Goal: Task Accomplishment & Management: Manage account settings

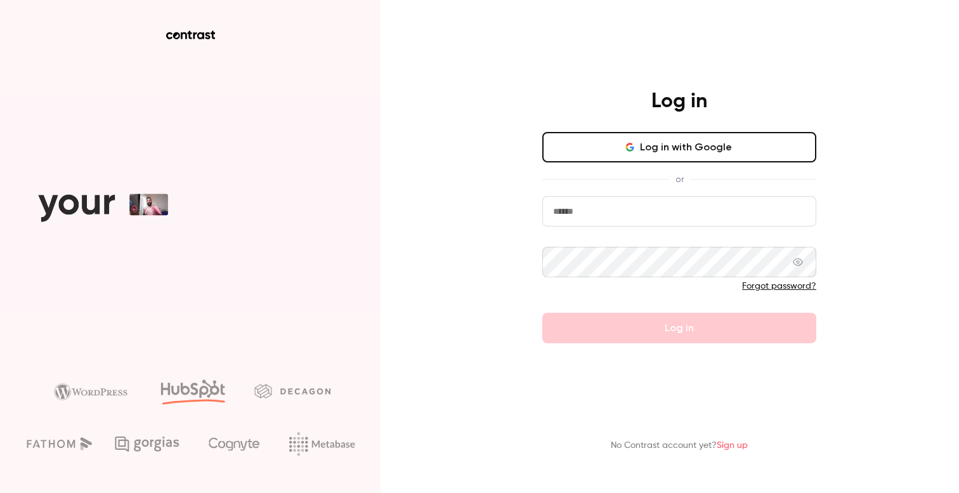
click at [645, 154] on button "Log in with Google" at bounding box center [679, 147] width 274 height 30
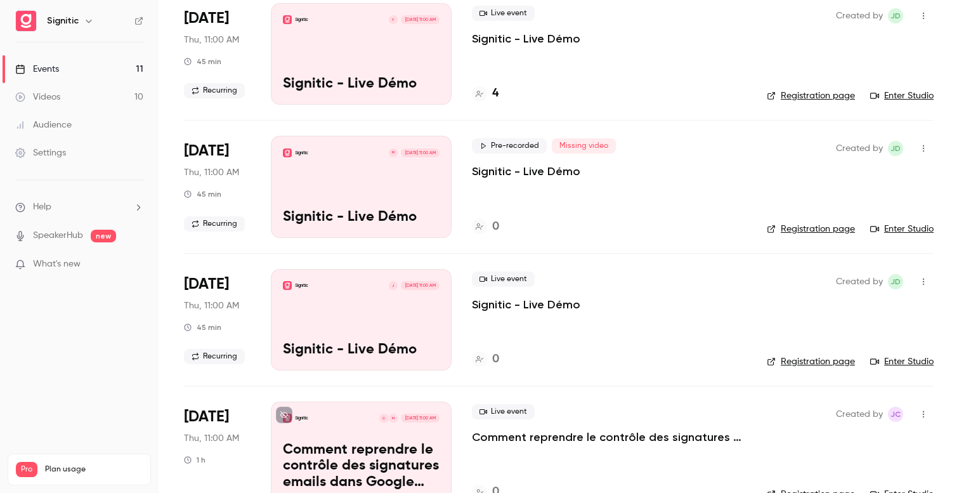
scroll to position [107, 0]
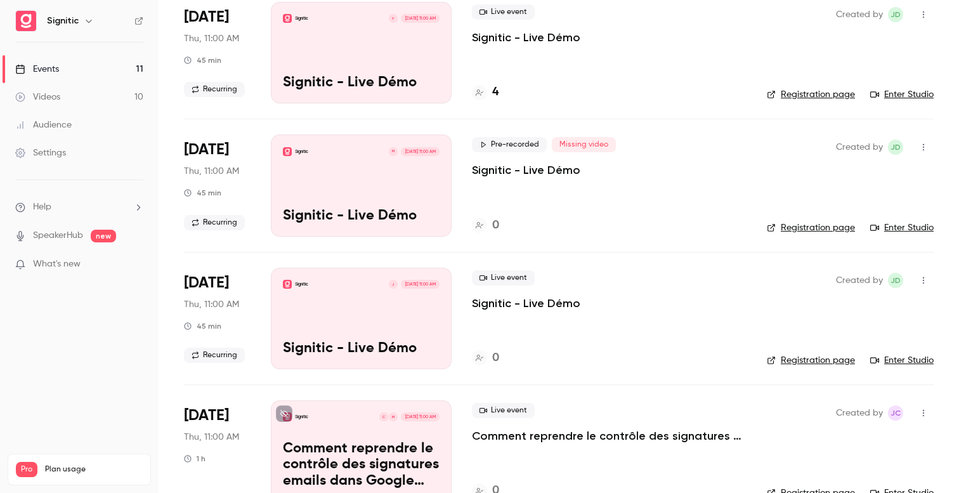
click at [306, 181] on div "Signitic M [DATE] 11:00 AM Signitic - Live Démo" at bounding box center [361, 184] width 181 height 101
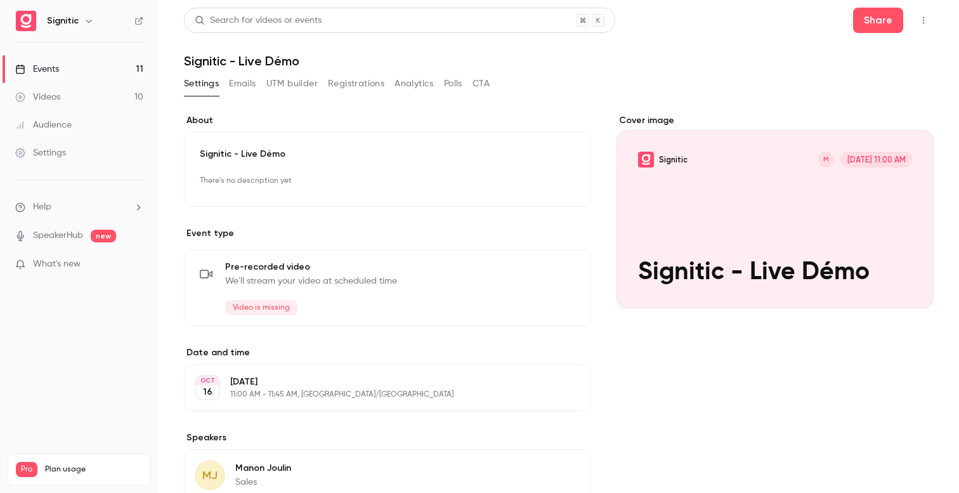
click at [233, 91] on button "Emails" at bounding box center [242, 84] width 27 height 20
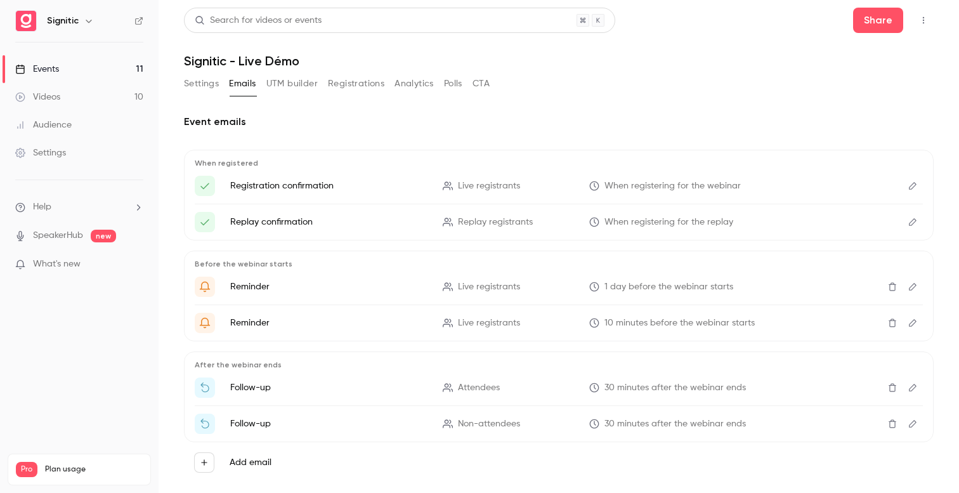
click at [217, 86] on button "Settings" at bounding box center [201, 84] width 35 height 20
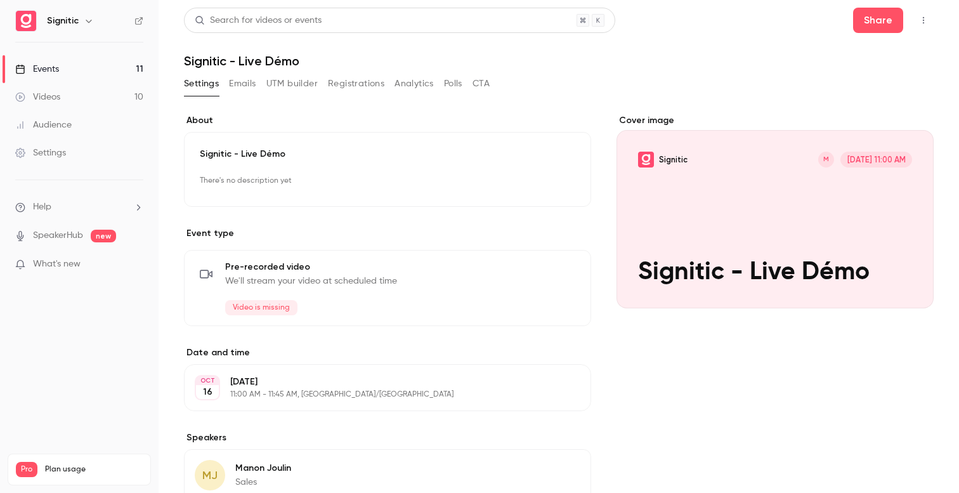
click at [784, 228] on div "Cover image" at bounding box center [774, 211] width 317 height 194
click at [0, 0] on input "Signitic M [DATE] 11:00 AM Signitic - Live Démo" at bounding box center [0, 0] width 0 height 0
click at [354, 181] on p "There's no description yet" at bounding box center [387, 181] width 375 height 20
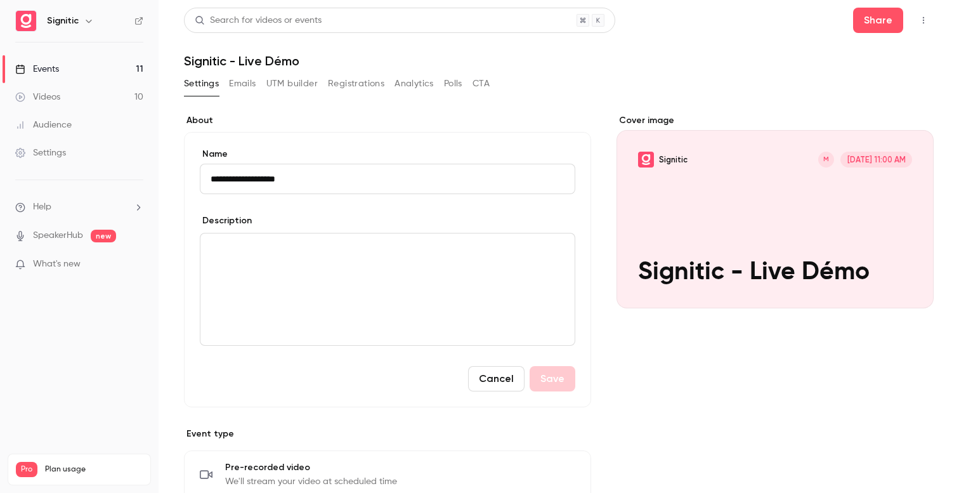
click at [434, 109] on div "**********" at bounding box center [558, 465] width 749 height 732
click at [242, 96] on div "Settings Emails UTM builder Registrations Analytics Polls CTA" at bounding box center [337, 86] width 306 height 25
click at [240, 88] on button "Emails" at bounding box center [242, 84] width 27 height 20
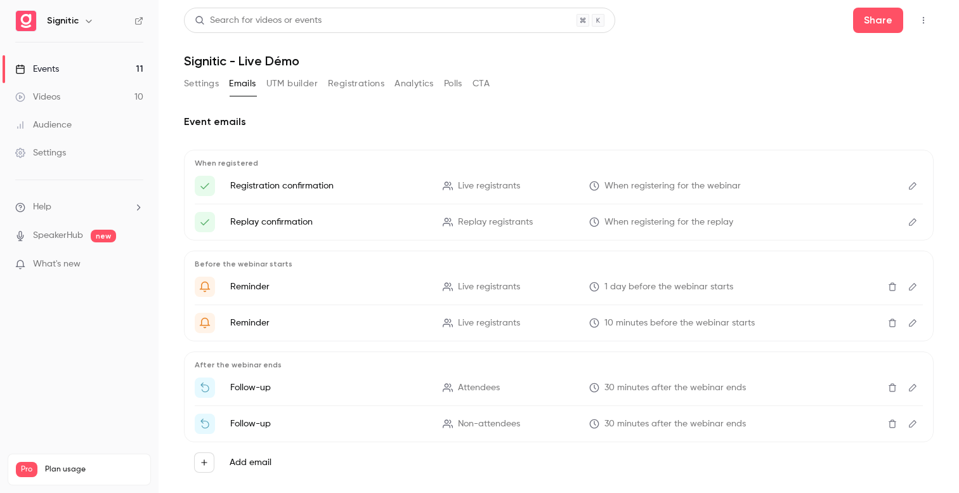
click at [285, 89] on button "UTM builder" at bounding box center [291, 84] width 51 height 20
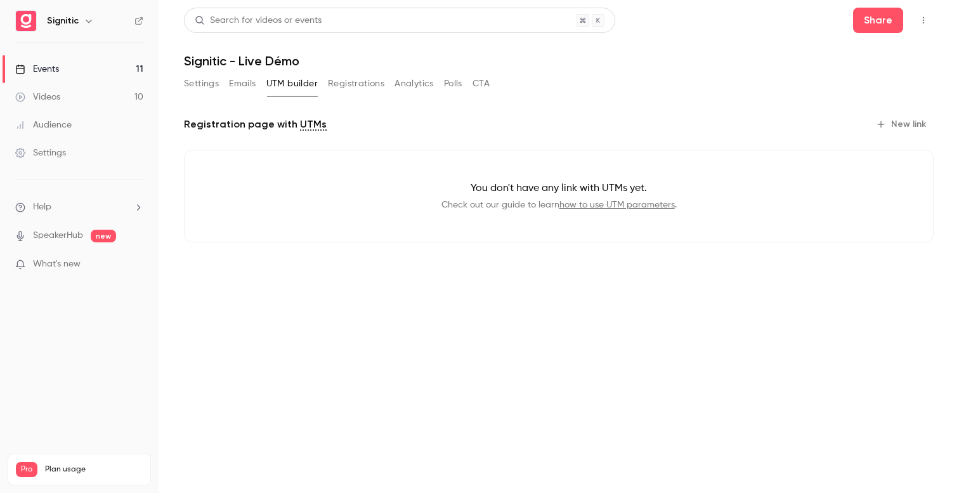
click at [346, 94] on div "Settings Emails UTM builder Registrations Analytics Polls CTA" at bounding box center [337, 86] width 306 height 25
click at [346, 86] on button "Registrations" at bounding box center [356, 84] width 56 height 20
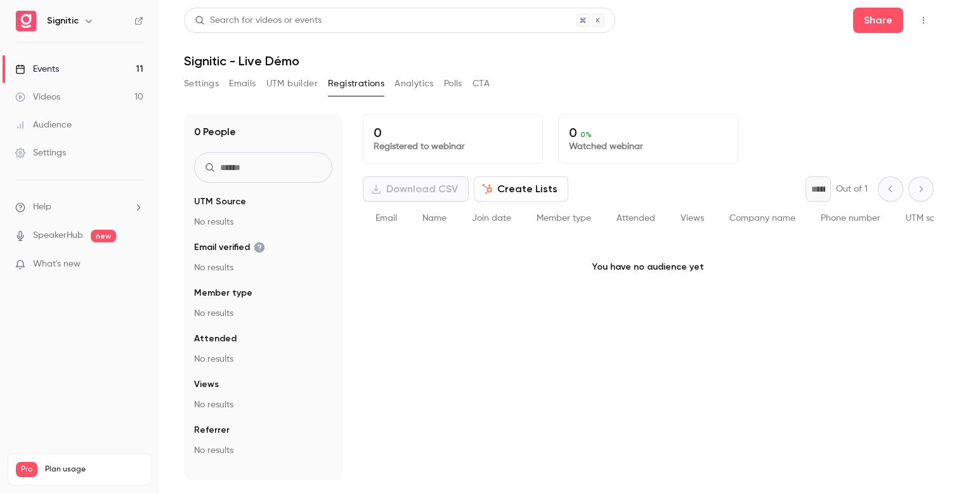
click at [422, 90] on button "Analytics" at bounding box center [413, 84] width 39 height 20
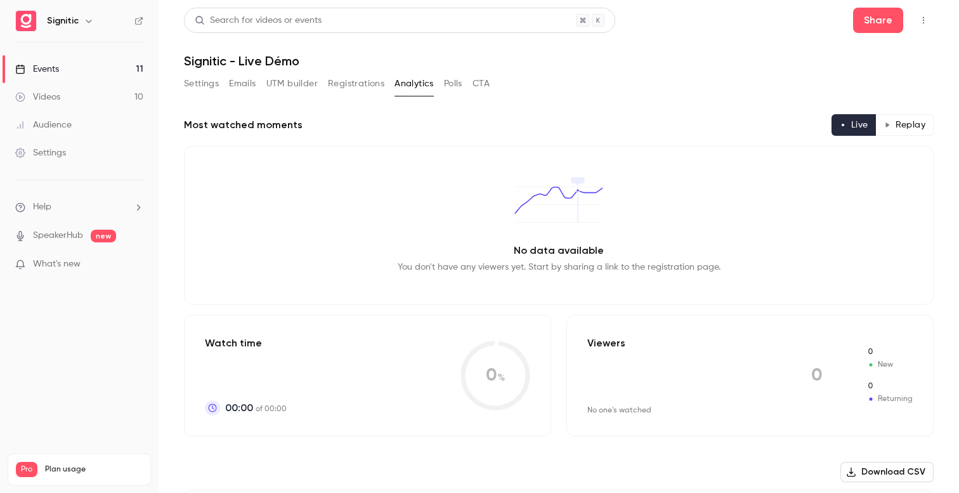
click at [447, 89] on button "Polls" at bounding box center [453, 84] width 18 height 20
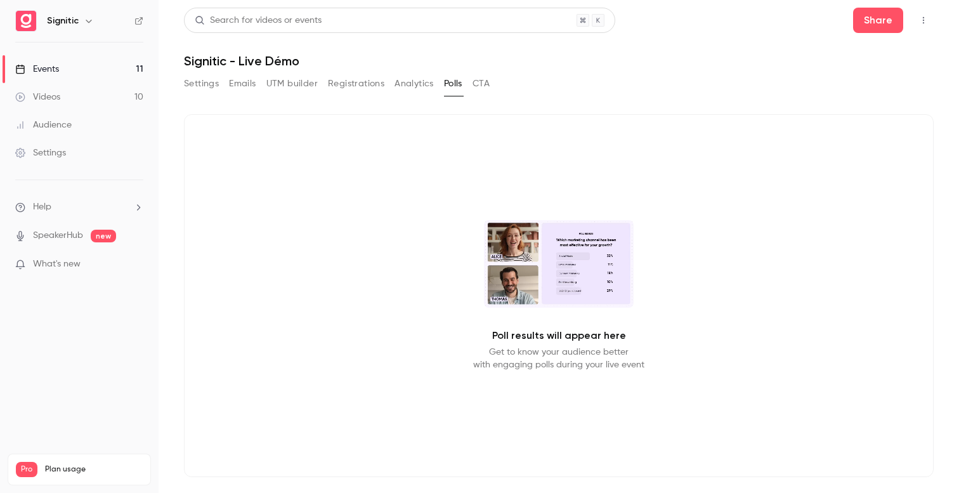
click at [484, 81] on button "CTA" at bounding box center [480, 84] width 17 height 20
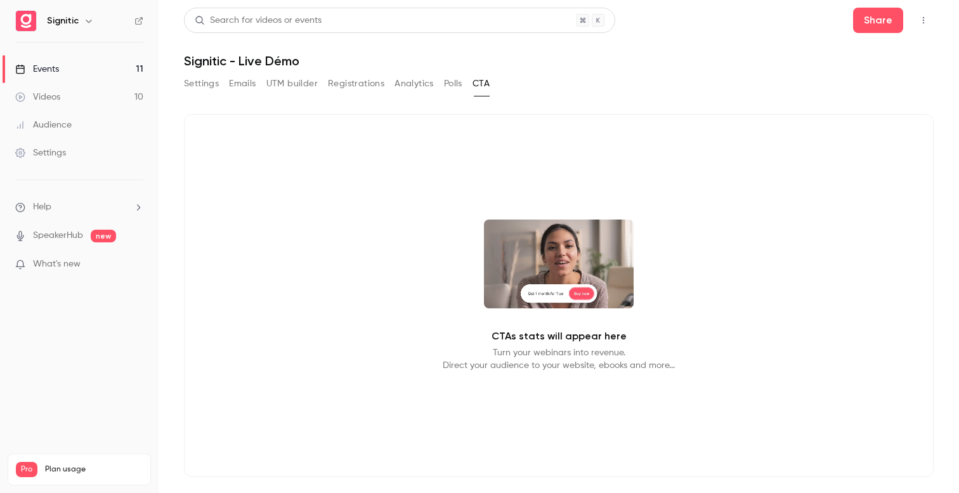
click at [203, 81] on button "Settings" at bounding box center [201, 84] width 35 height 20
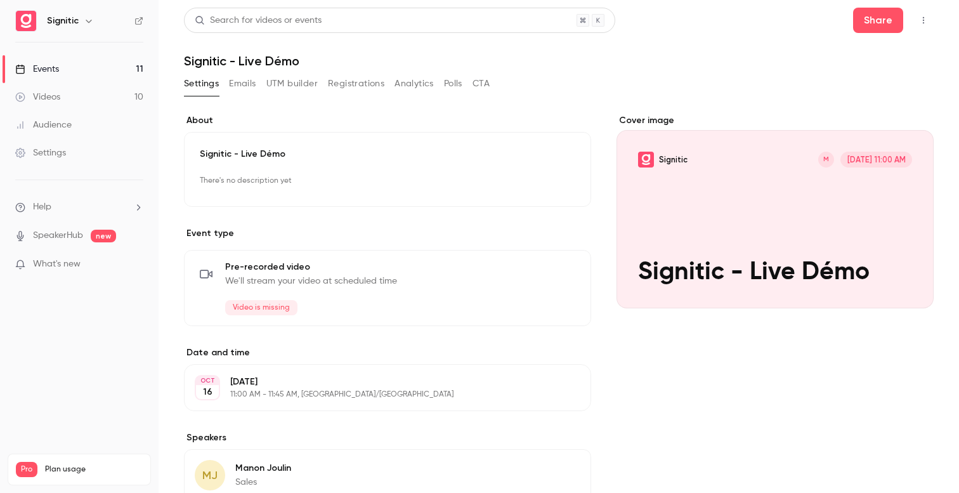
click at [94, 70] on link "Events 11" at bounding box center [79, 69] width 159 height 28
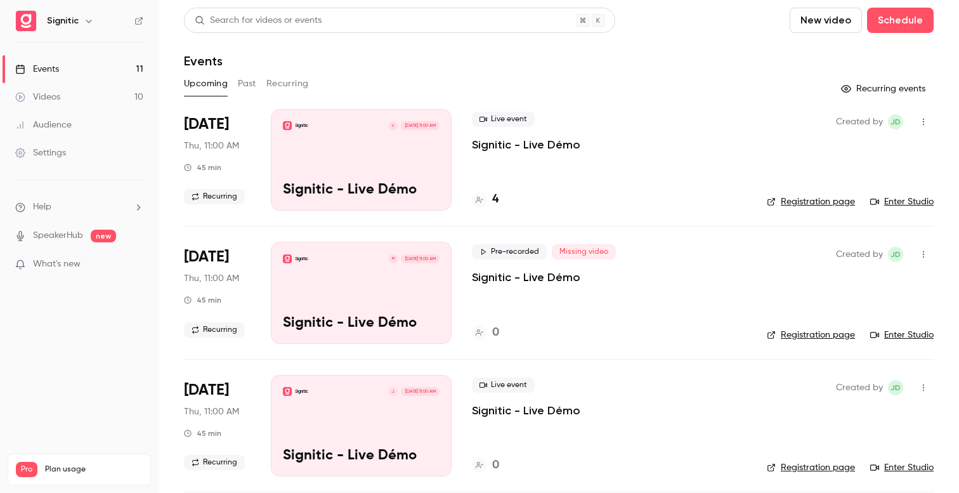
click at [910, 200] on link "Enter Studio" at bounding box center [901, 201] width 63 height 13
